Goal: Task Accomplishment & Management: Manage account settings

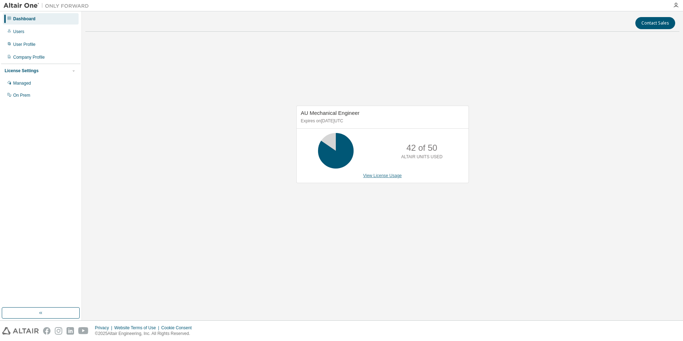
click at [393, 178] on link "View License Usage" at bounding box center [382, 175] width 39 height 5
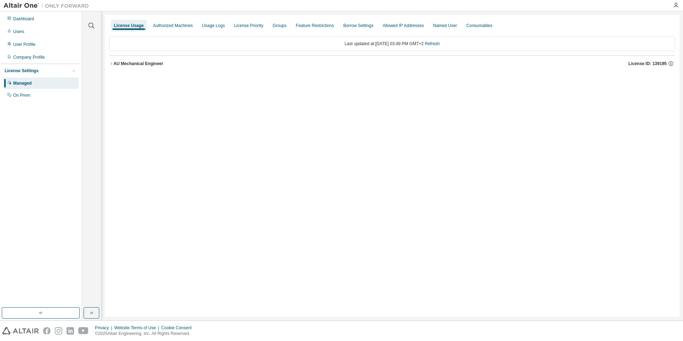
click at [114, 62] on div "AU Mechanical Engineer" at bounding box center [138, 64] width 50 height 6
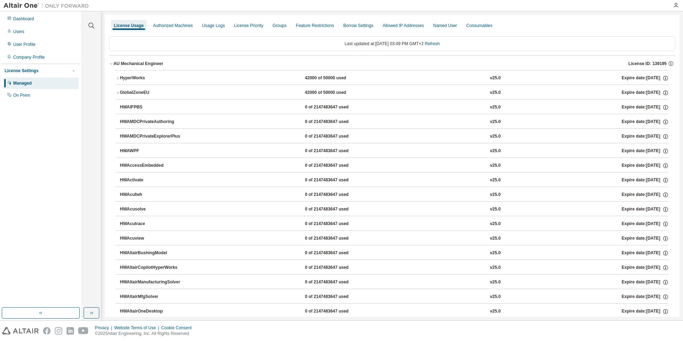
click at [120, 76] on icon "button" at bounding box center [118, 78] width 4 height 4
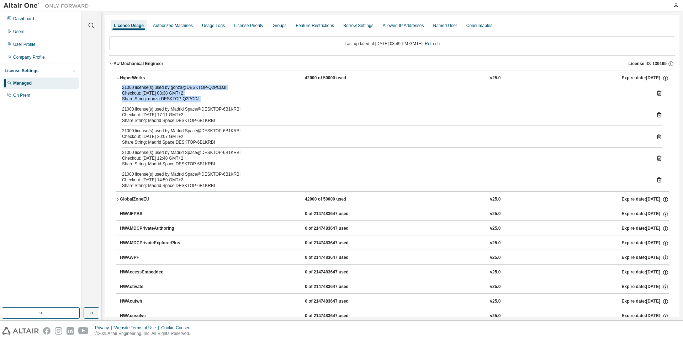
drag, startPoint x: 199, startPoint y: 99, endPoint x: 122, endPoint y: 90, distance: 77.3
click at [122, 90] on div "21000 license(s) used by gonza@DESKTOP-Q2PCDJI Checkout: 2025-09-01 08:38 GMT+2…" at bounding box center [383, 93] width 523 height 17
click at [190, 100] on div "Share String: gonza:DESKTOP-Q2PCDJI" at bounding box center [383, 99] width 523 height 6
drag, startPoint x: 200, startPoint y: 99, endPoint x: 123, endPoint y: 87, distance: 78.1
click at [123, 87] on div "21000 license(s) used by gonza@DESKTOP-Q2PCDJI Checkout: 2025-09-01 08:38 GMT+2…" at bounding box center [383, 93] width 523 height 17
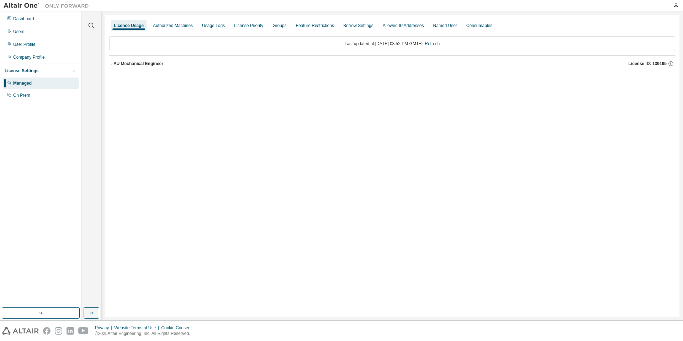
click at [109, 63] on icon "button" at bounding box center [111, 64] width 4 height 4
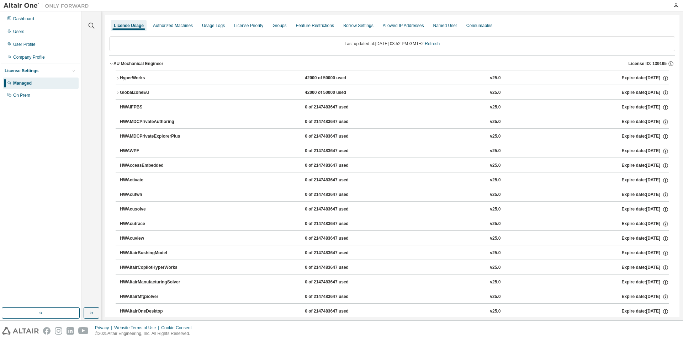
click at [116, 78] on icon "button" at bounding box center [118, 78] width 4 height 4
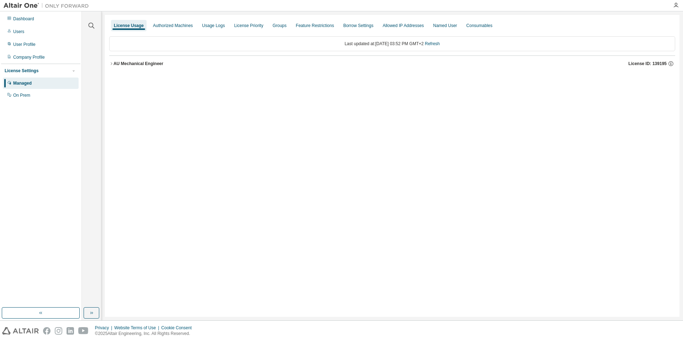
click at [113, 60] on div "AU Mechanical Engineer License ID: 139195" at bounding box center [394, 63] width 562 height 6
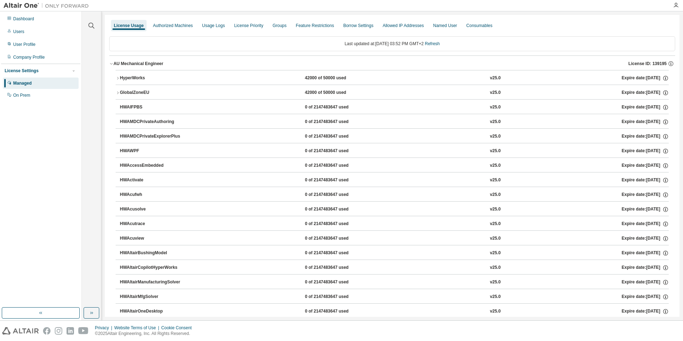
click at [116, 76] on icon "button" at bounding box center [118, 78] width 4 height 4
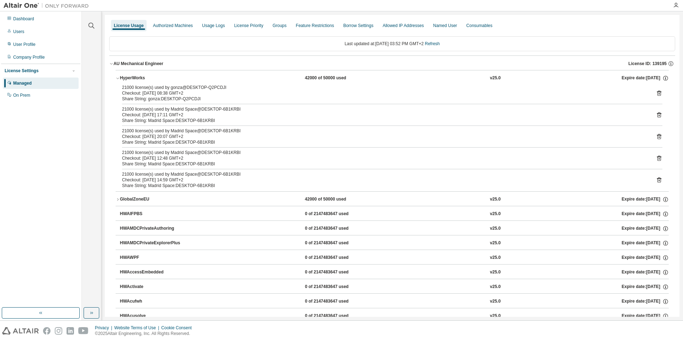
drag, startPoint x: 160, startPoint y: 99, endPoint x: 152, endPoint y: 88, distance: 13.4
click at [152, 88] on div "21000 license(s) used by gonza@DESKTOP-Q2PCDJI" at bounding box center [383, 88] width 523 height 6
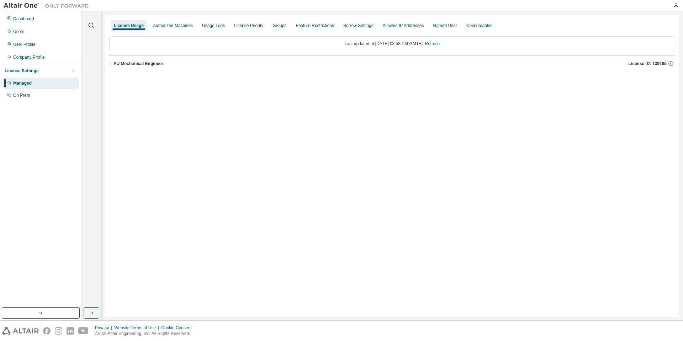
click at [109, 66] on button "AU Mechanical Engineer License ID: 139195" at bounding box center [392, 64] width 566 height 16
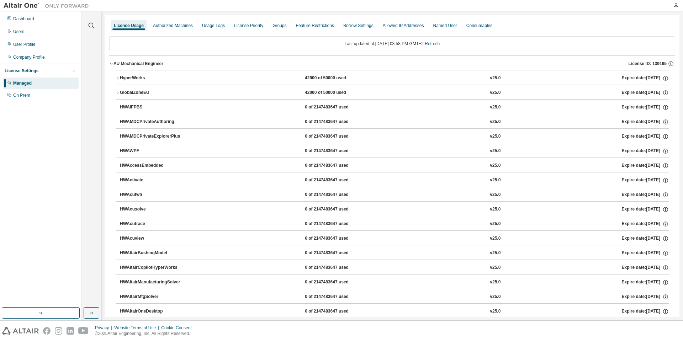
click at [116, 79] on icon "button" at bounding box center [118, 78] width 4 height 4
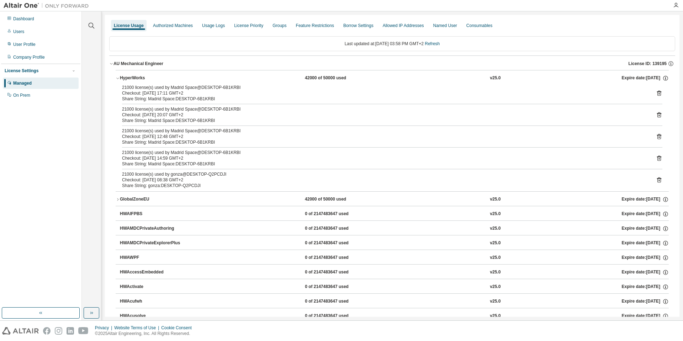
click at [656, 180] on icon at bounding box center [659, 180] width 6 height 6
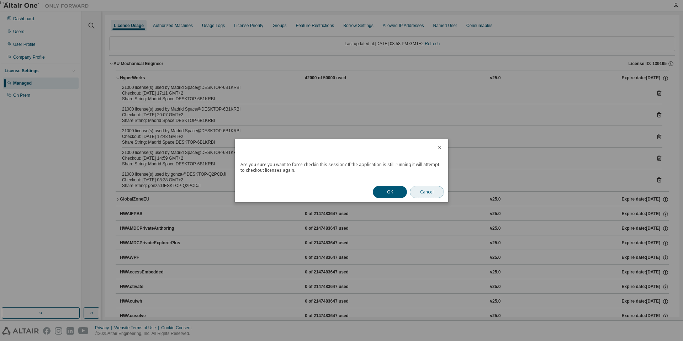
click at [430, 190] on button "Cancel" at bounding box center [427, 192] width 34 height 12
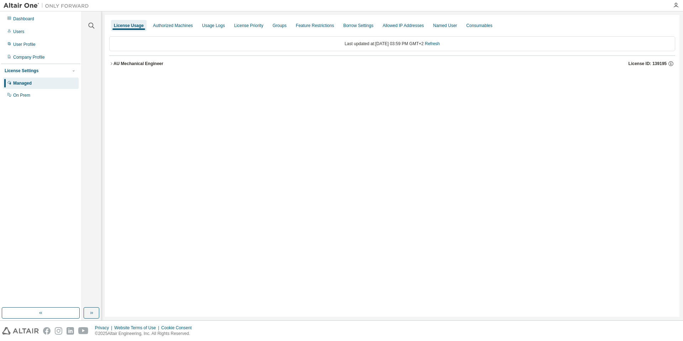
click at [113, 59] on button "AU Mechanical Engineer License ID: 139195" at bounding box center [392, 64] width 566 height 16
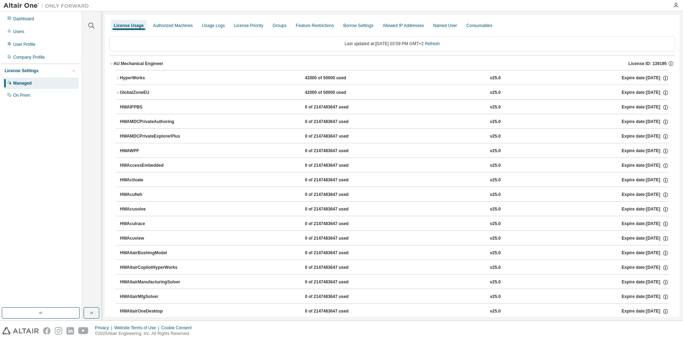
click at [120, 76] on div "HyperWorks" at bounding box center [152, 78] width 64 height 6
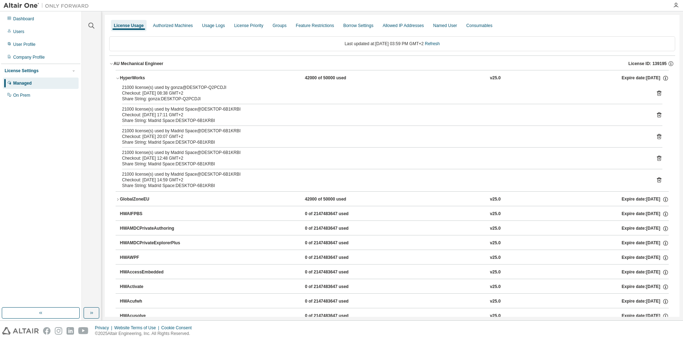
click at [657, 92] on icon at bounding box center [659, 93] width 4 height 5
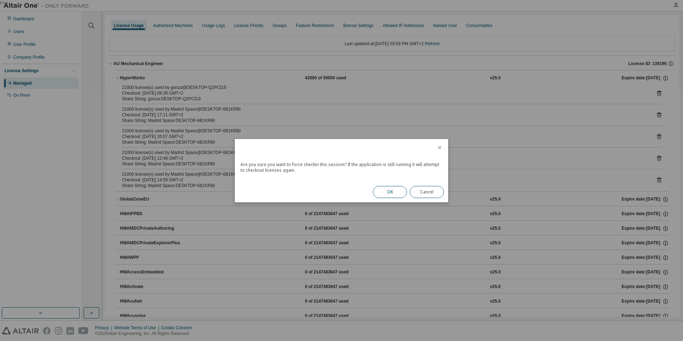
click at [392, 194] on button "OK" at bounding box center [390, 192] width 34 height 12
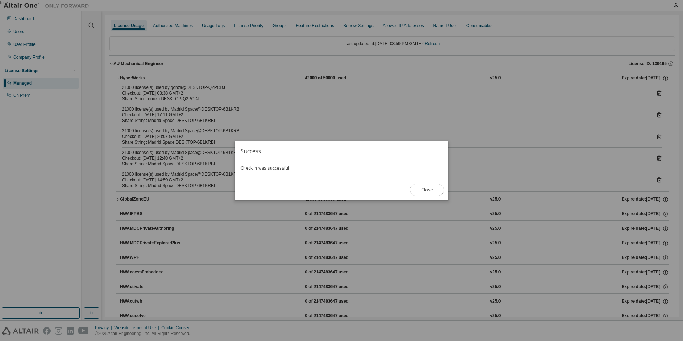
click at [432, 190] on button "Close" at bounding box center [427, 190] width 34 height 12
